Goal: Task Accomplishment & Management: Manage account settings

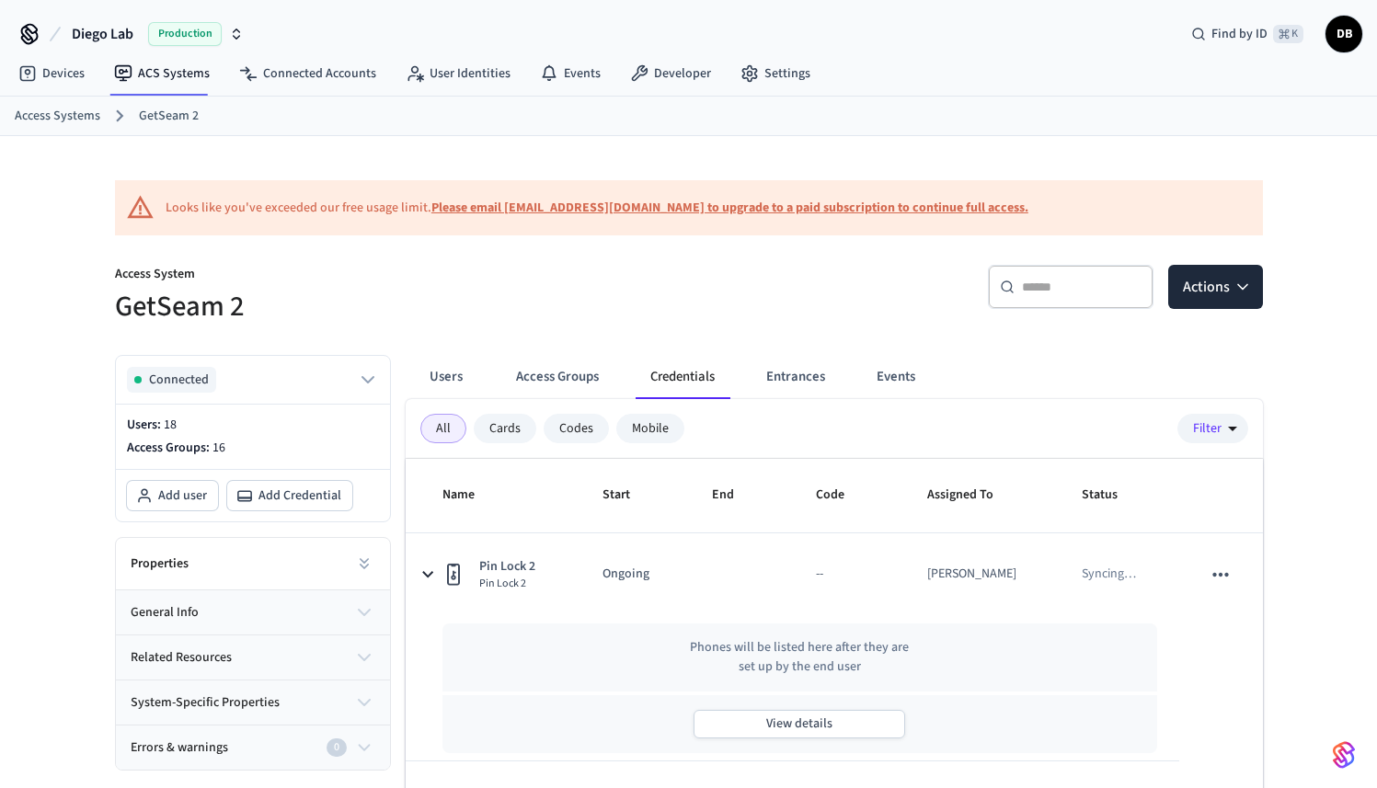
click at [212, 29] on span "Production" at bounding box center [185, 34] width 74 height 24
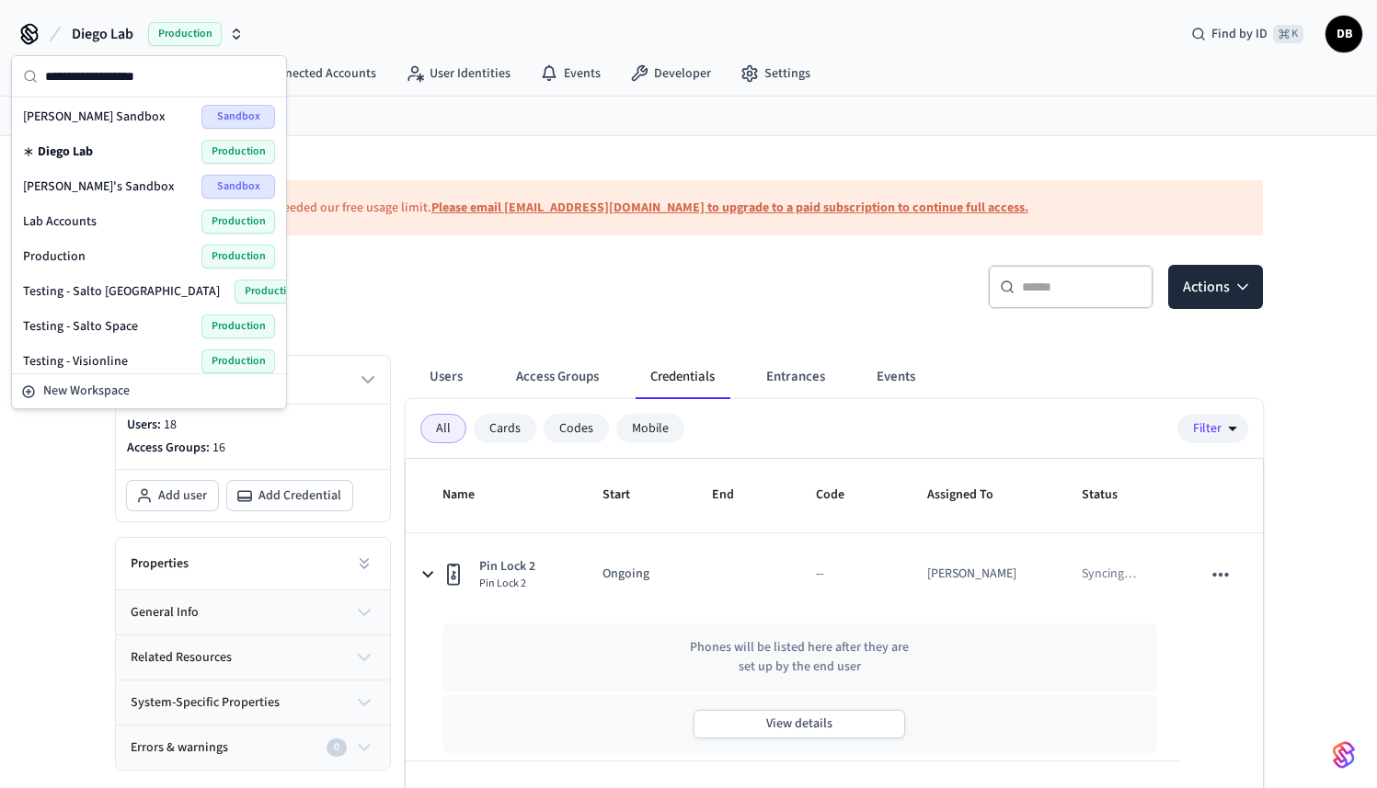
scroll to position [4, 0]
click at [96, 212] on div "Lab Accounts Production" at bounding box center [149, 220] width 252 height 24
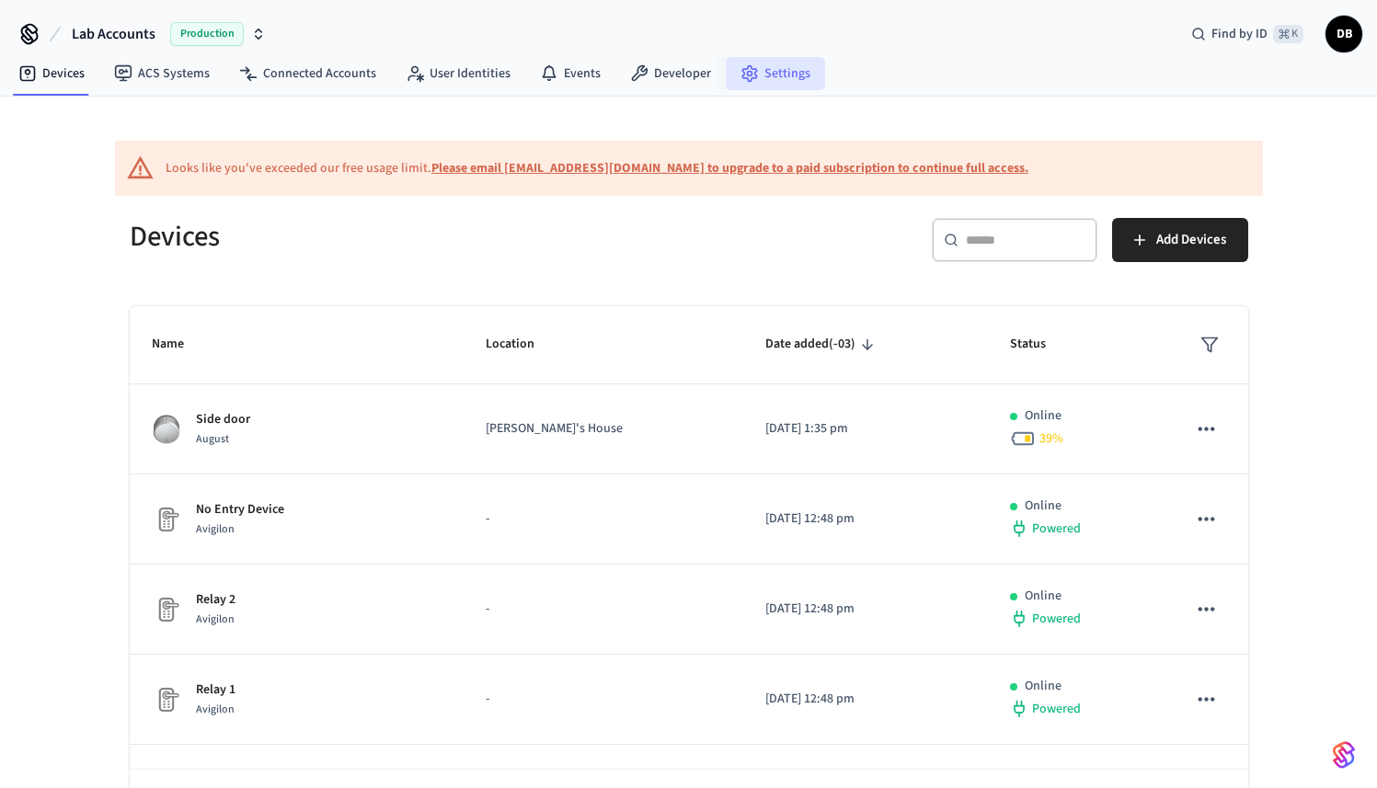
click at [788, 80] on link "Settings" at bounding box center [775, 73] width 99 height 33
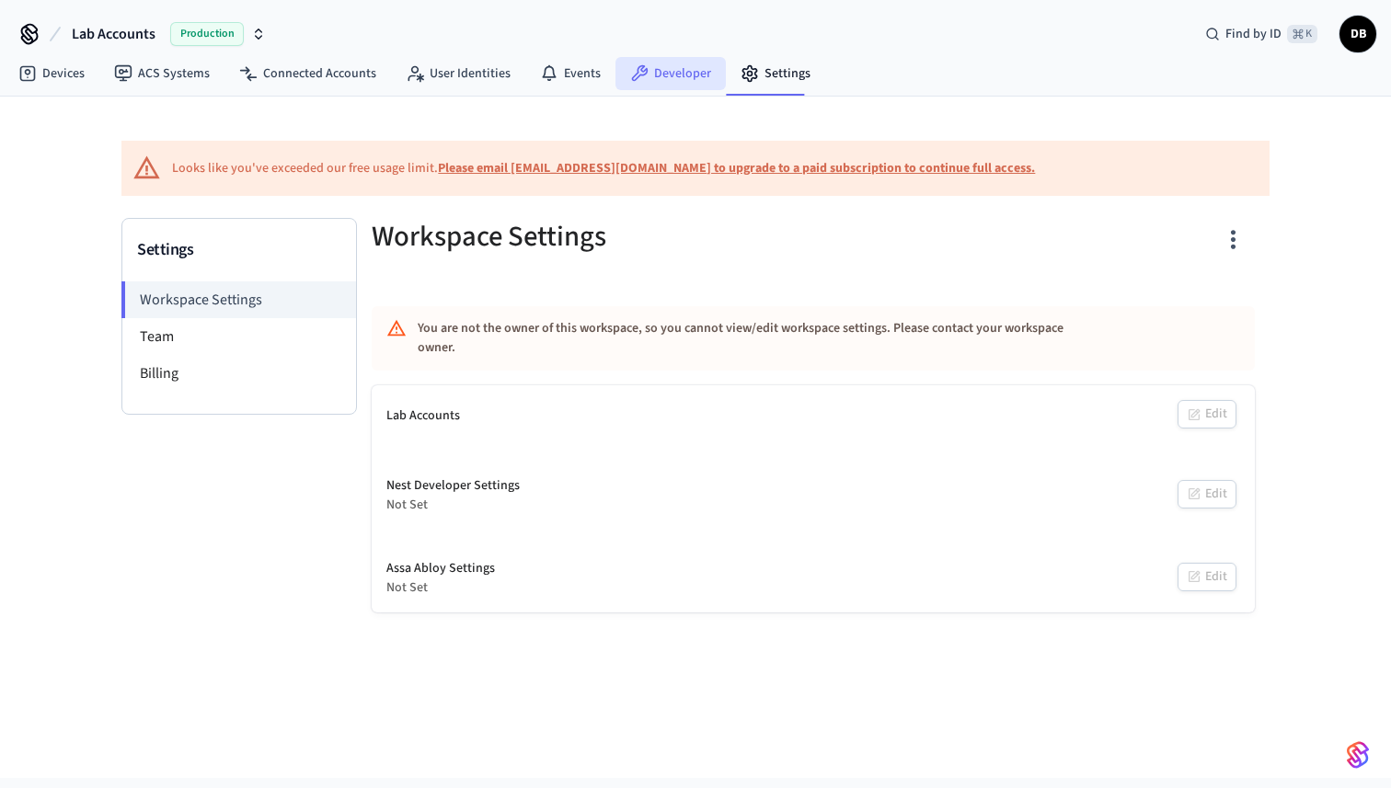
click at [659, 76] on link "Developer" at bounding box center [670, 73] width 110 height 33
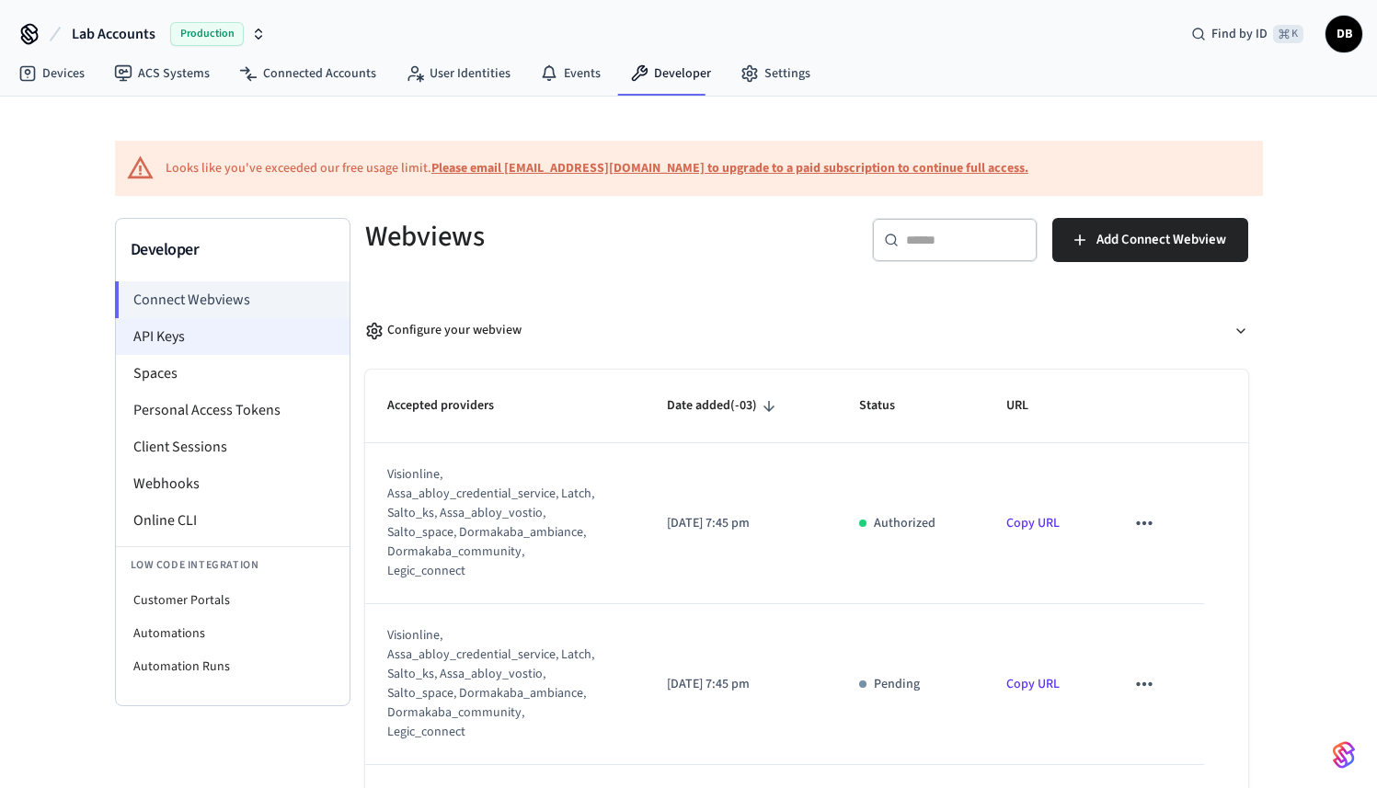
click at [211, 348] on li "API Keys" at bounding box center [233, 336] width 234 height 37
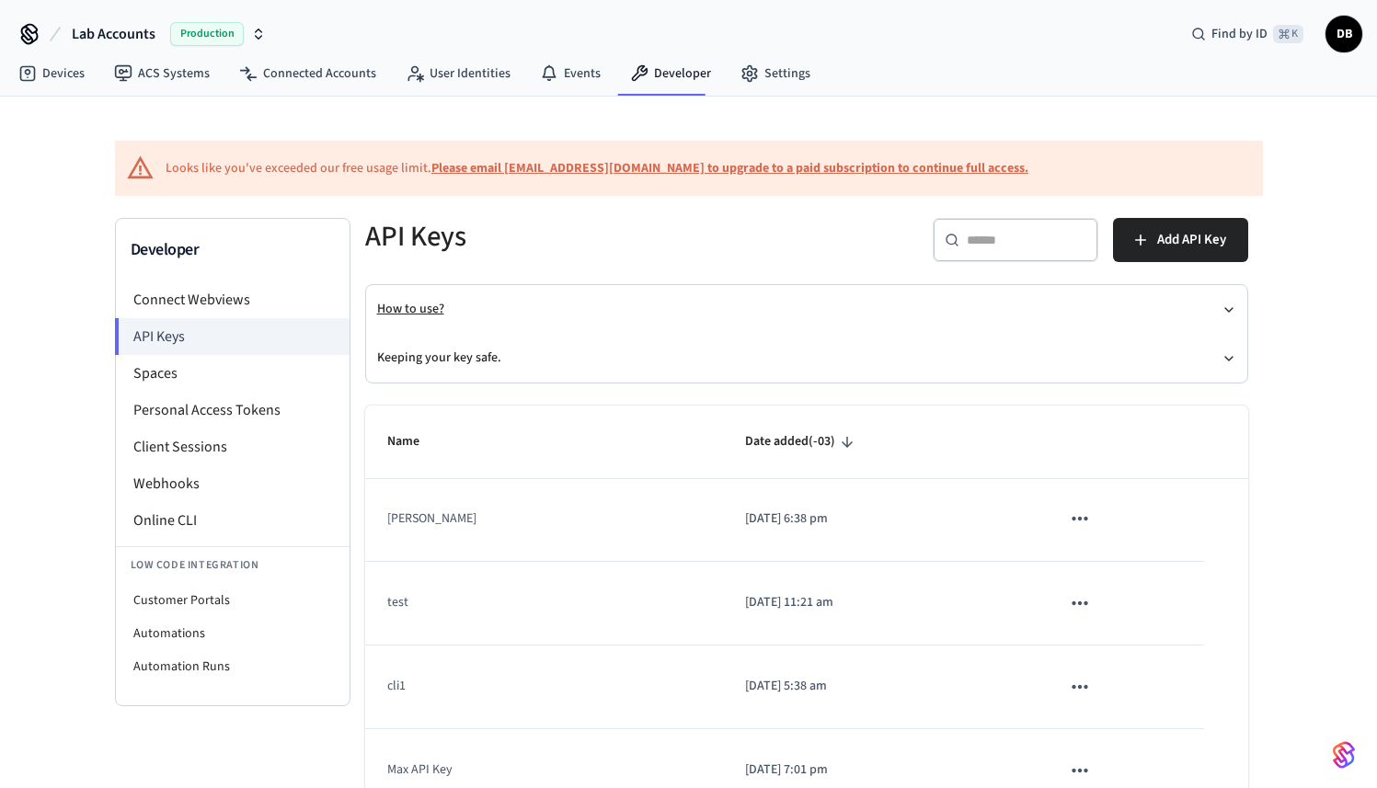
scroll to position [4, 0]
click at [1179, 242] on span "Add API Key" at bounding box center [1191, 240] width 69 height 24
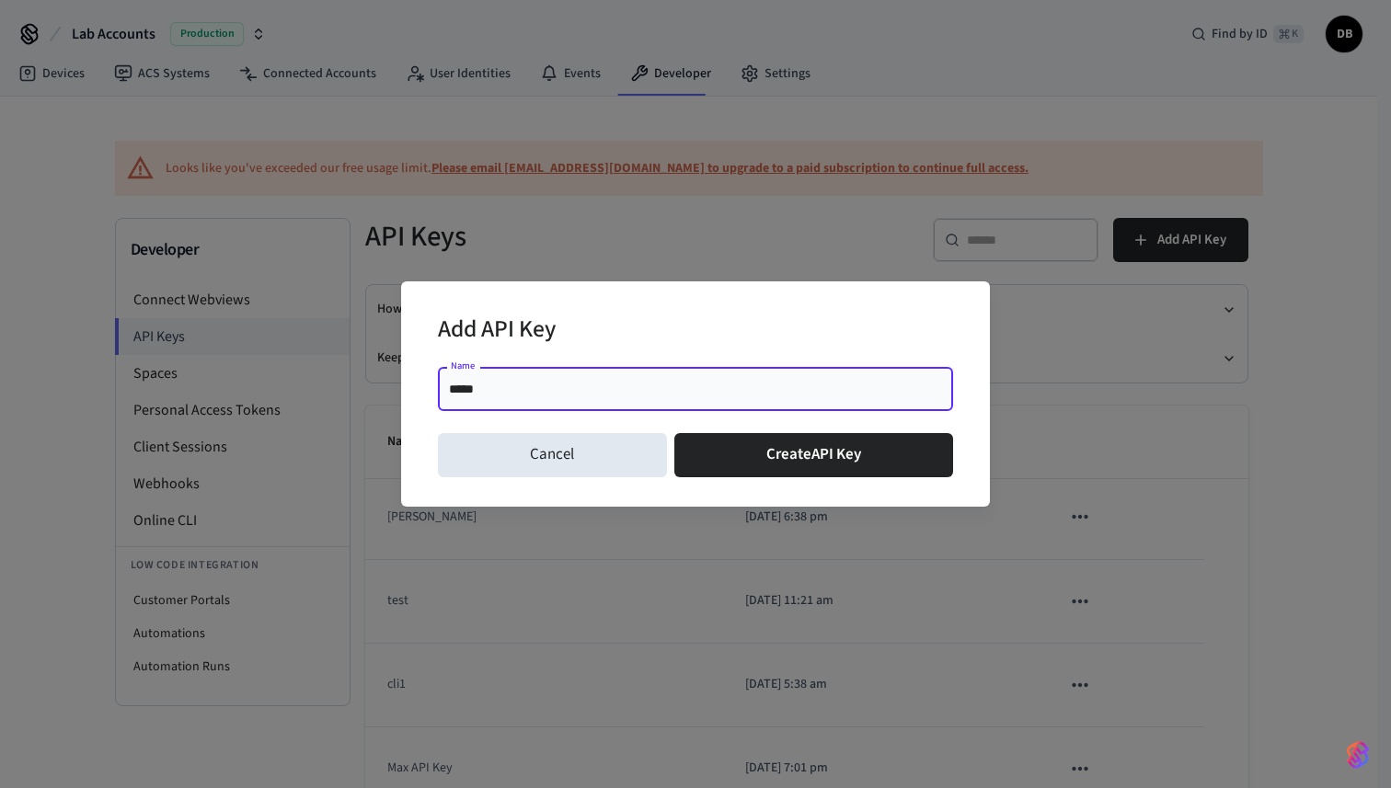
type input "*****"
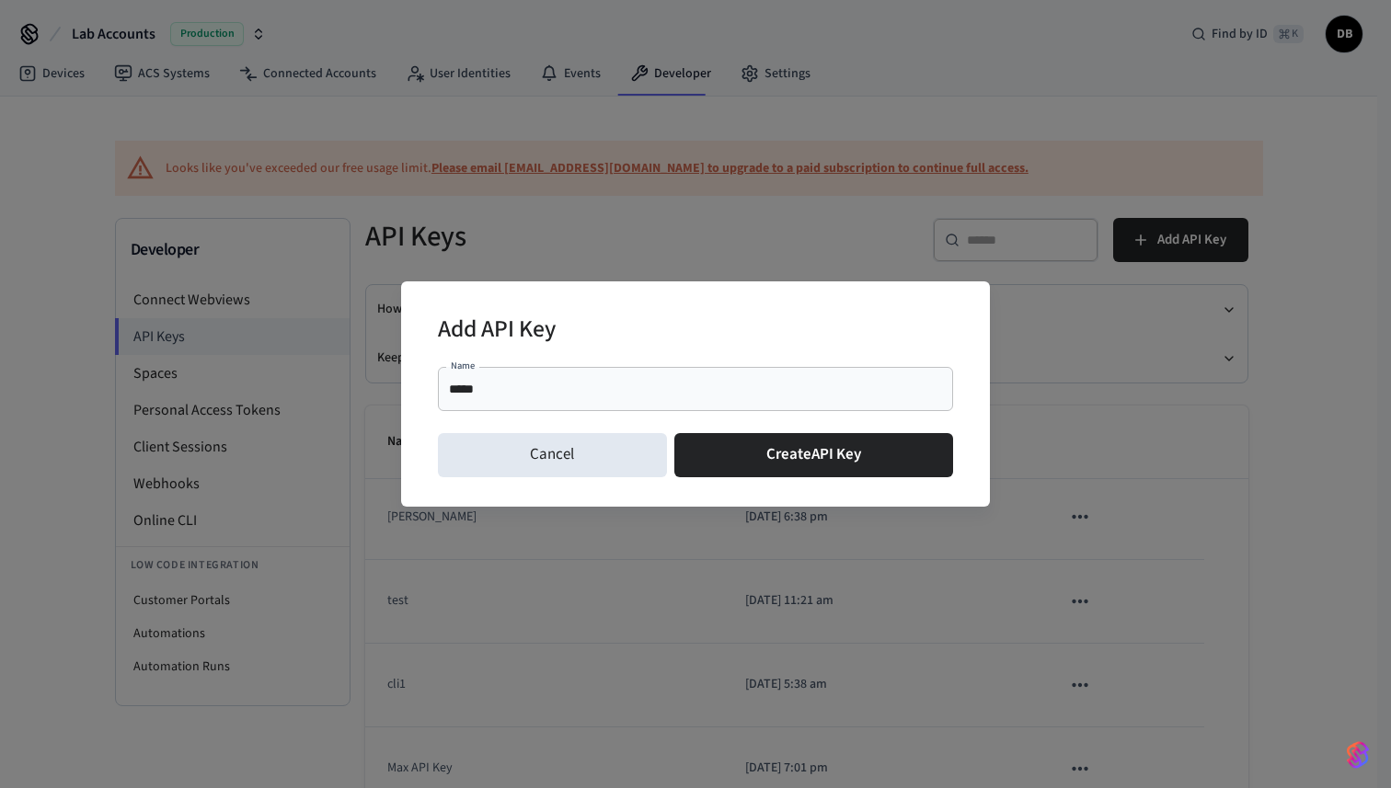
click at [763, 342] on div "Add API Key" at bounding box center [695, 332] width 515 height 56
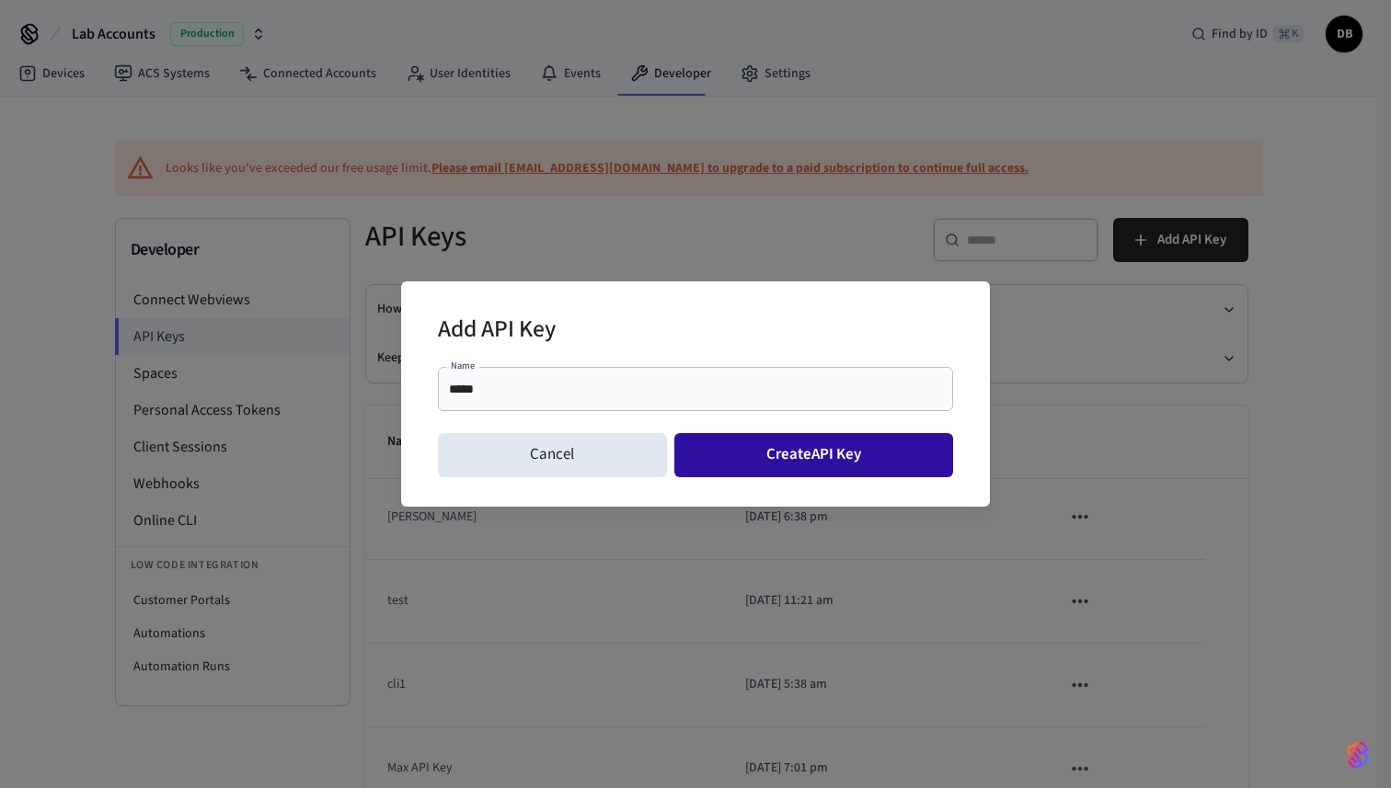
click at [847, 459] on button "Create API Key" at bounding box center [814, 455] width 280 height 44
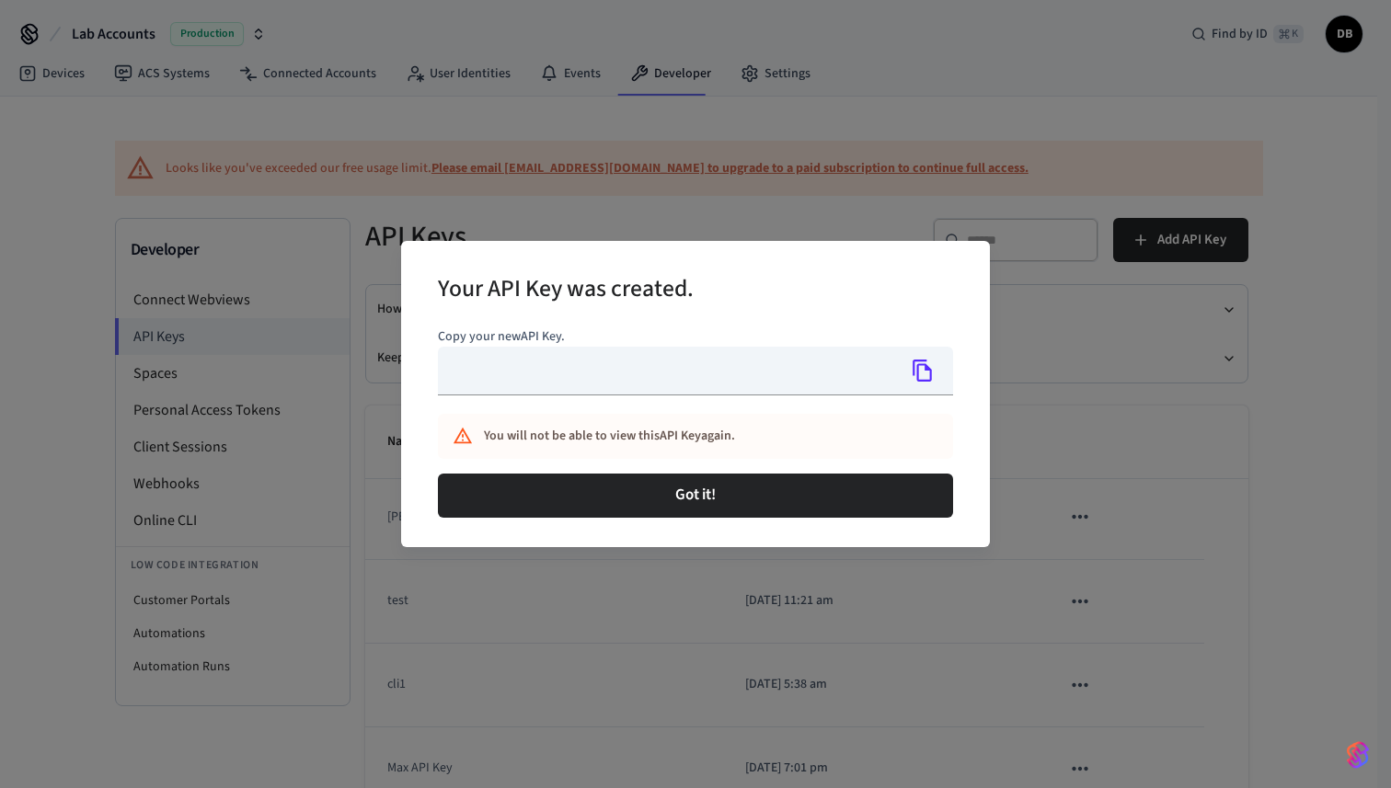
type input "**********"
click at [929, 378] on icon "Copy" at bounding box center [921, 371] width 19 height 22
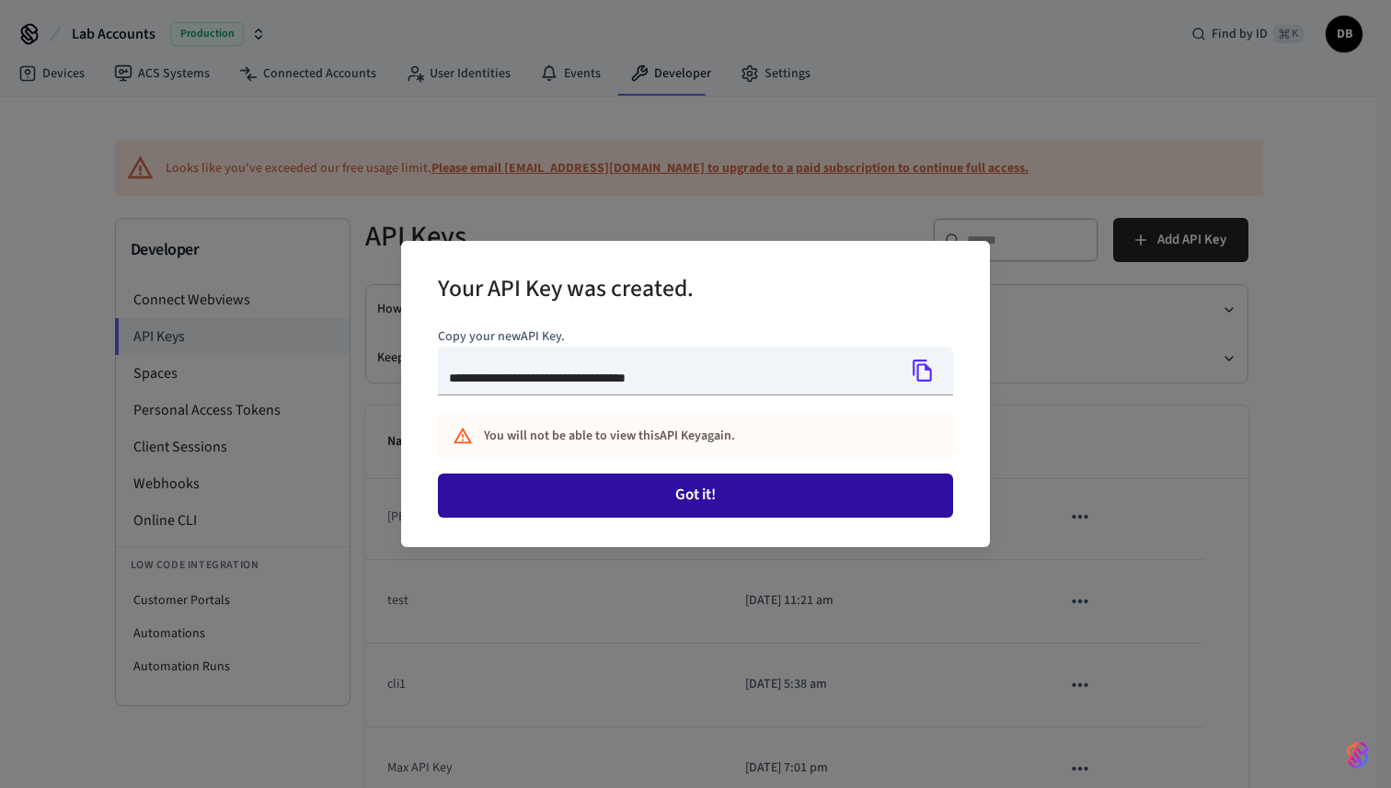
click at [730, 487] on button "Got it!" at bounding box center [695, 496] width 515 height 44
